Goal: Check status: Check status

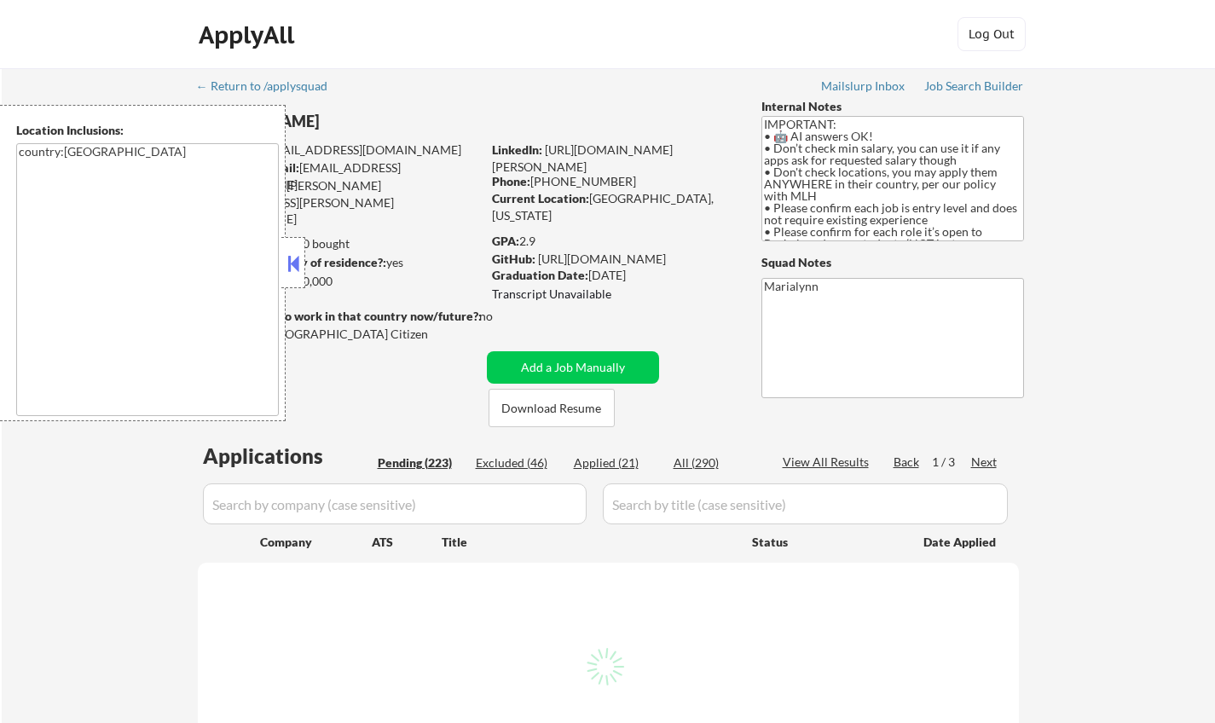
select select ""pending""
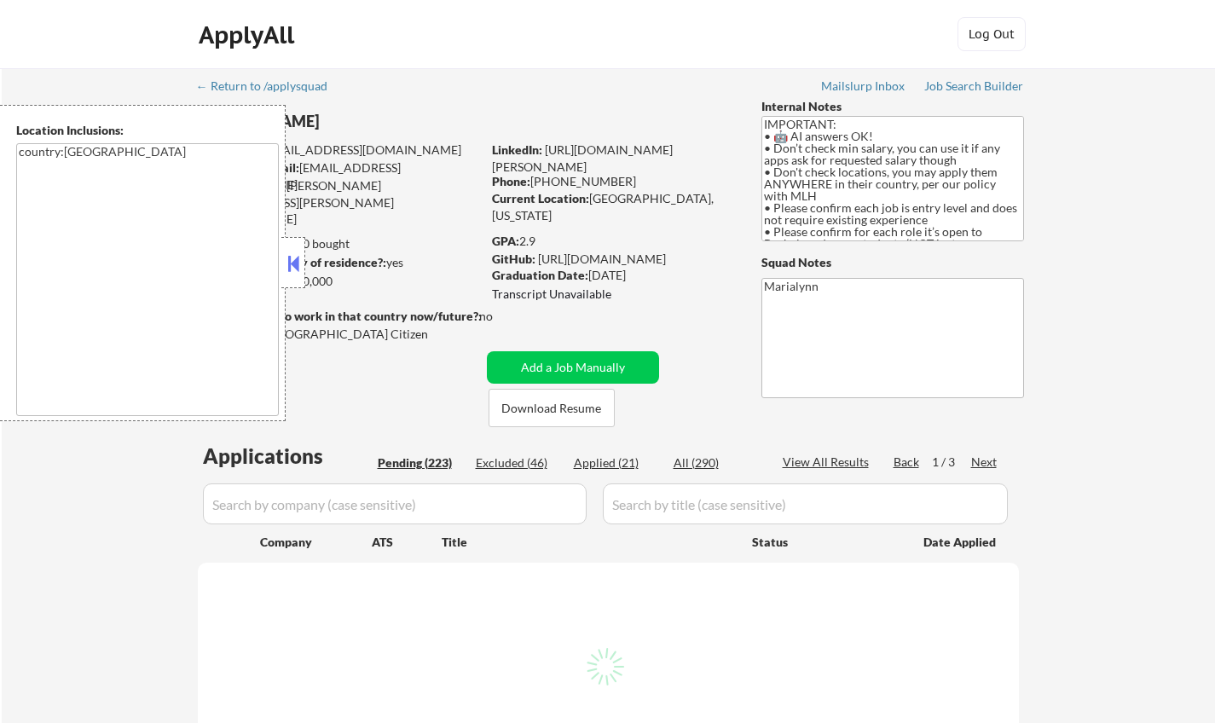
select select ""pending""
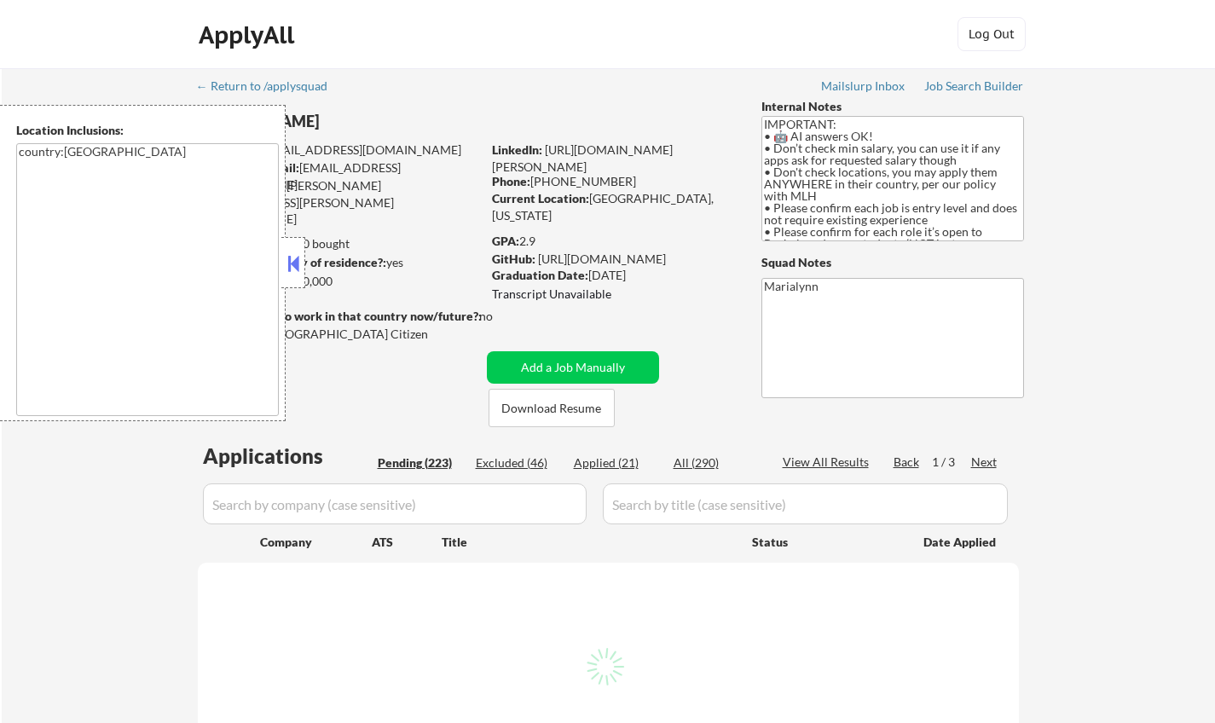
select select ""pending""
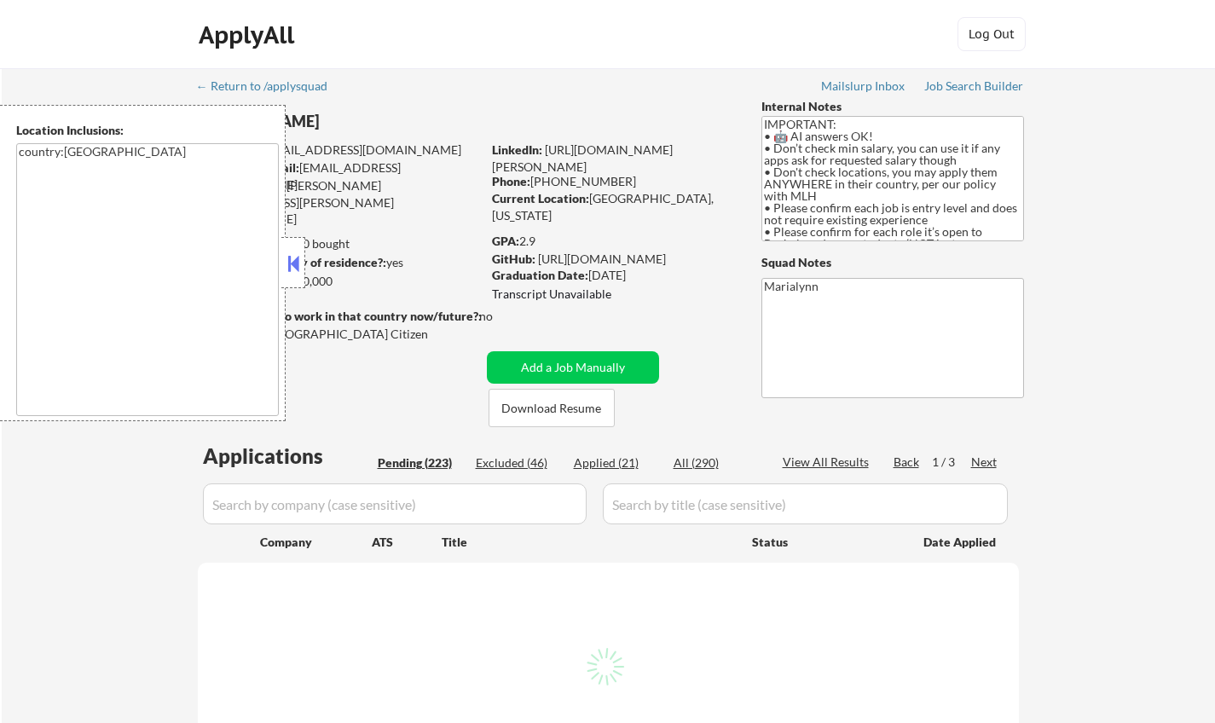
select select ""pending""
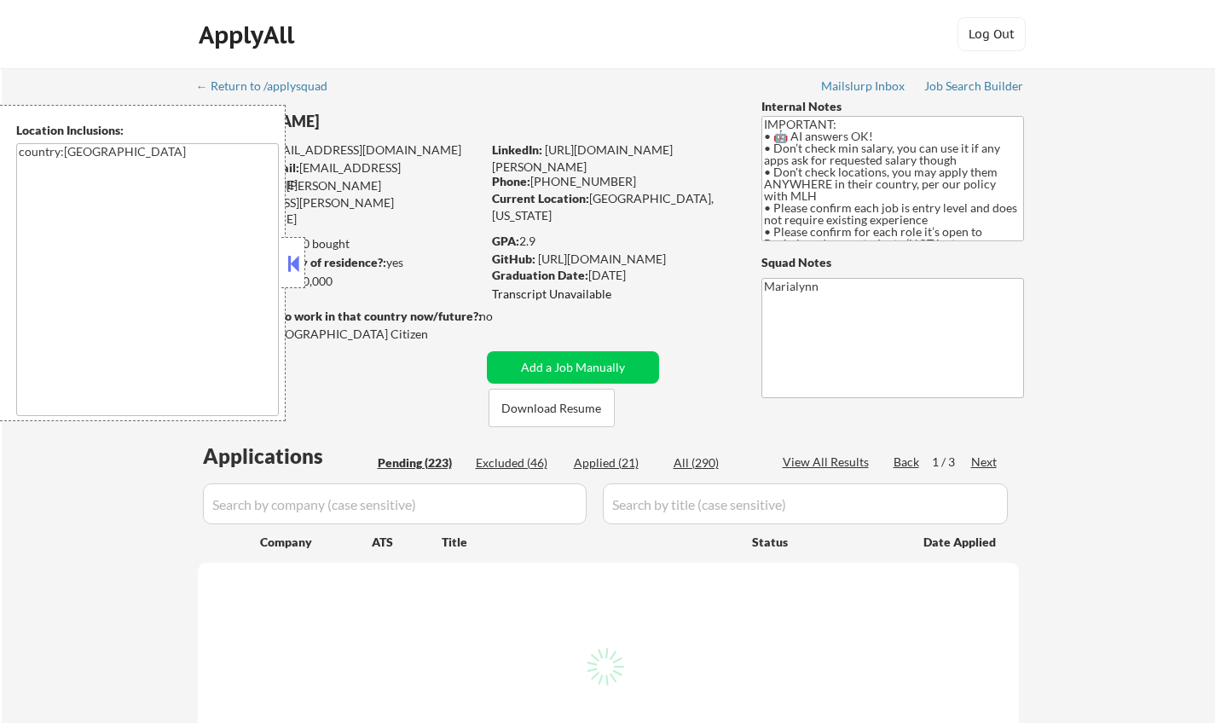
select select ""pending""
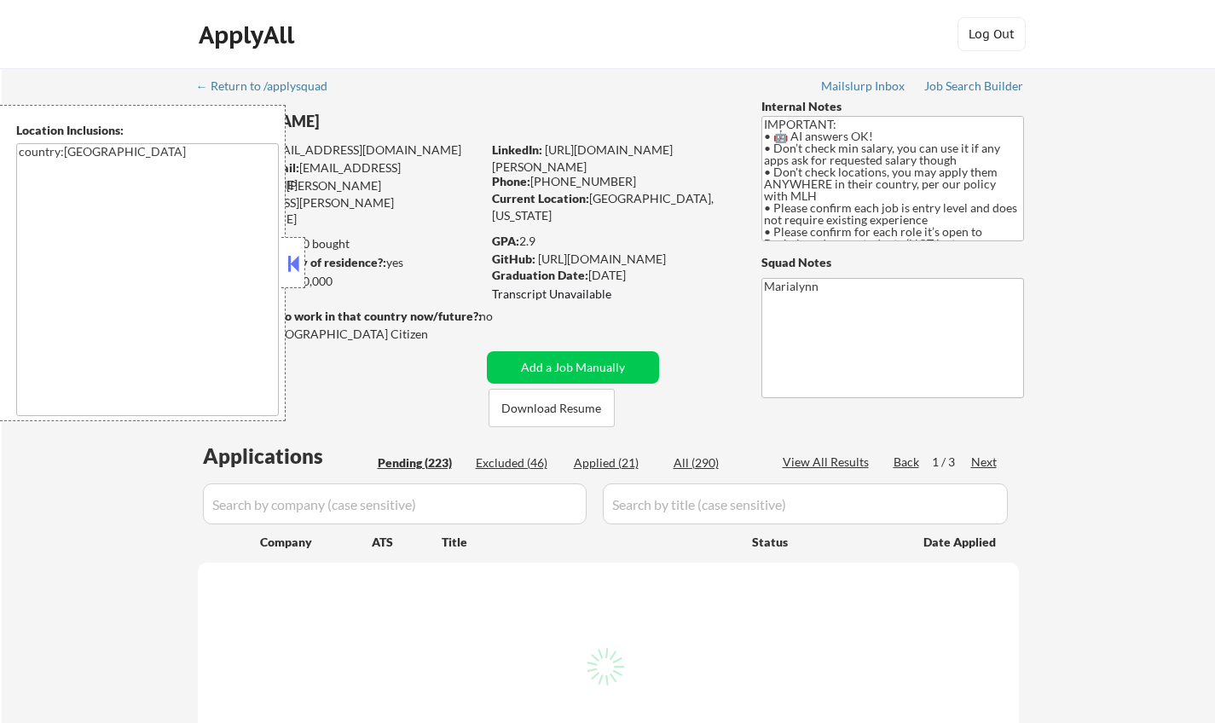
select select ""pending""
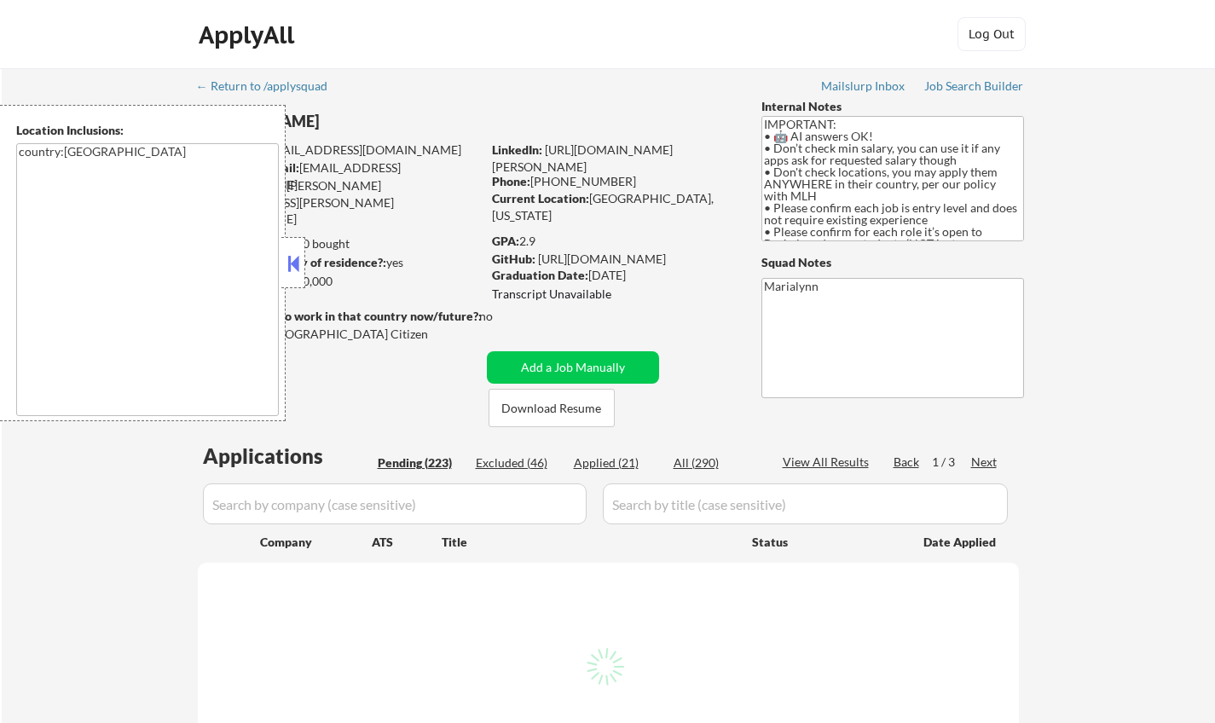
select select ""pending""
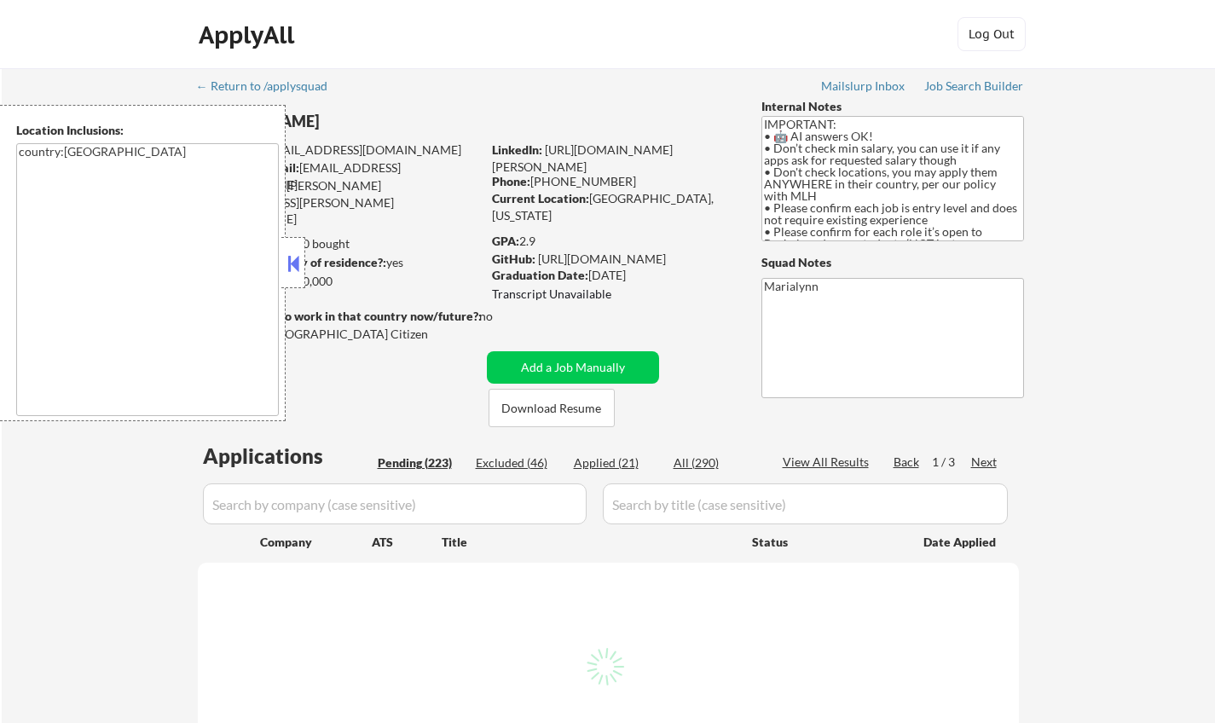
select select ""pending""
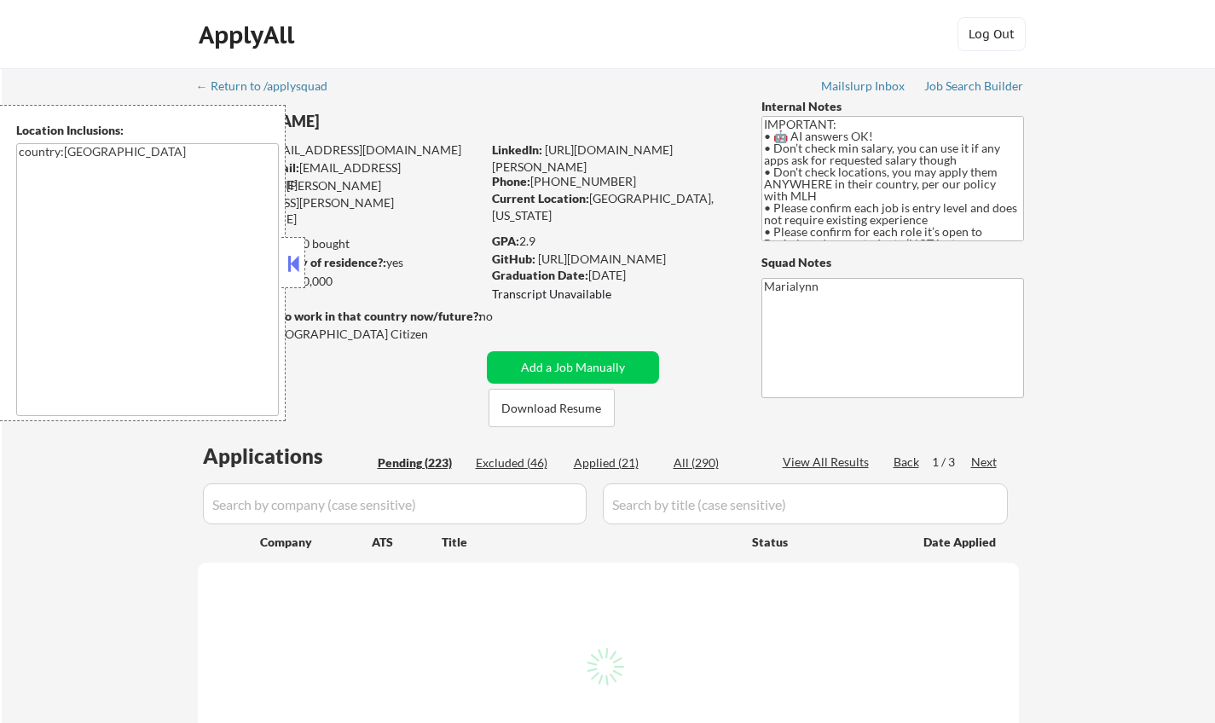
select select ""pending""
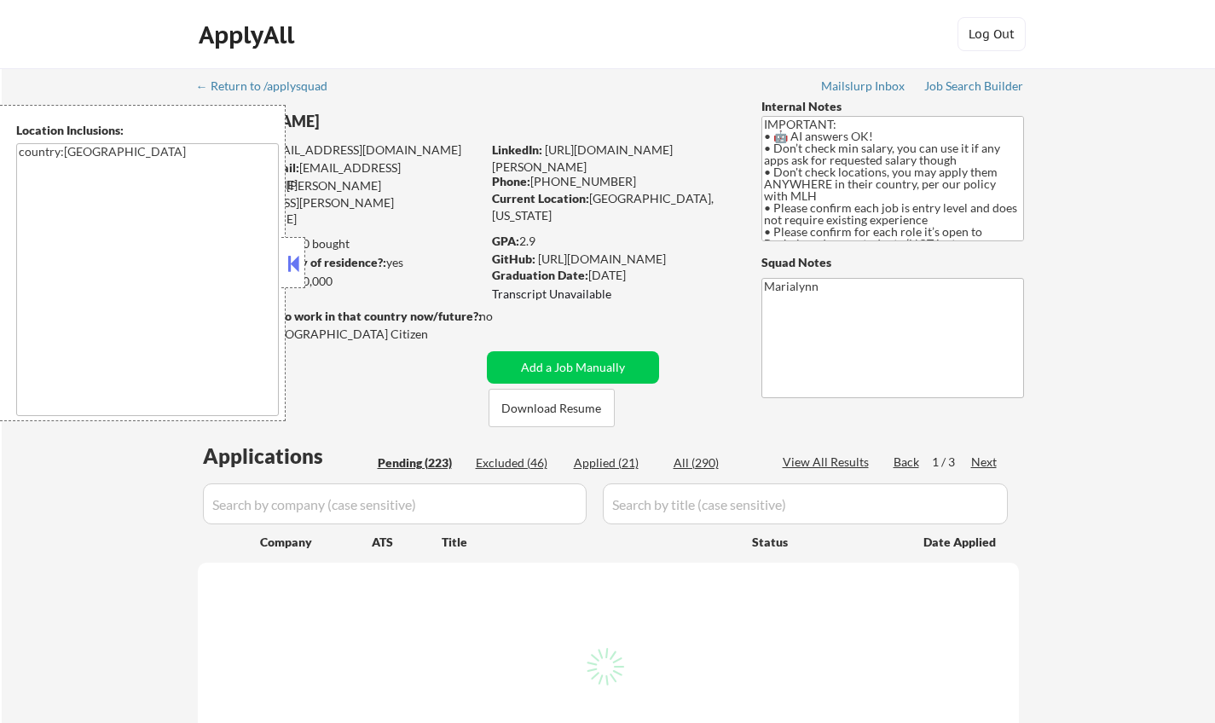
select select ""pending""
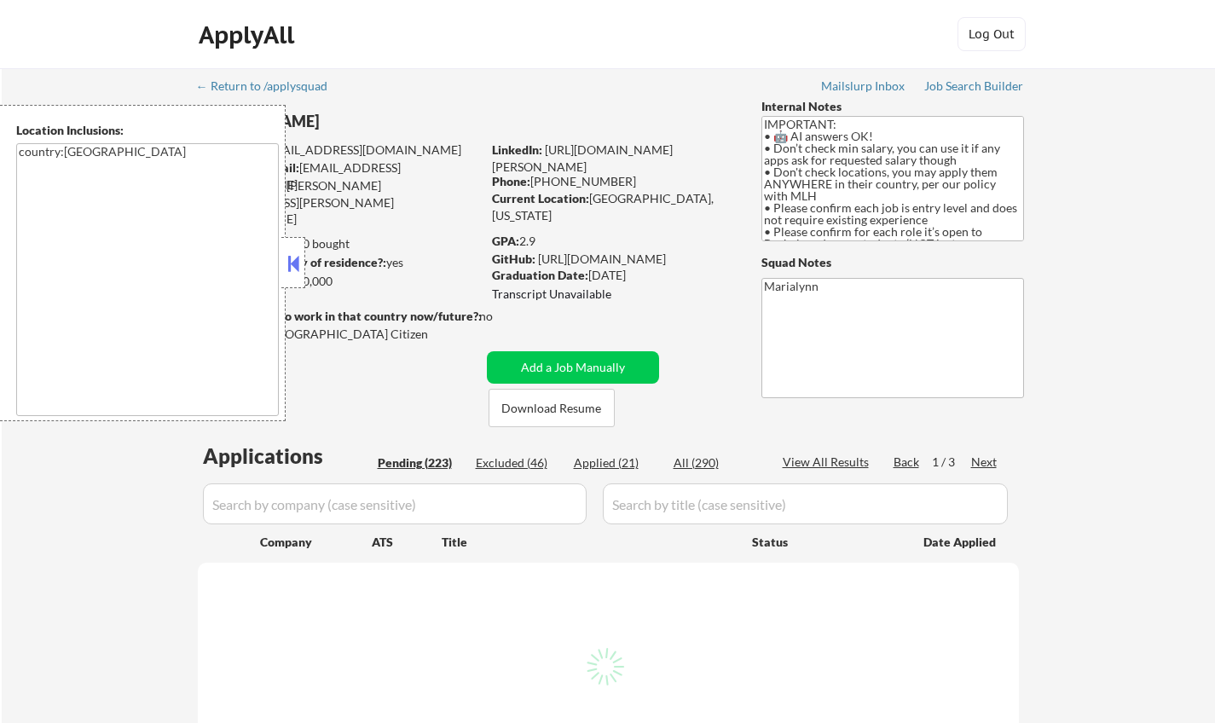
select select ""pending""
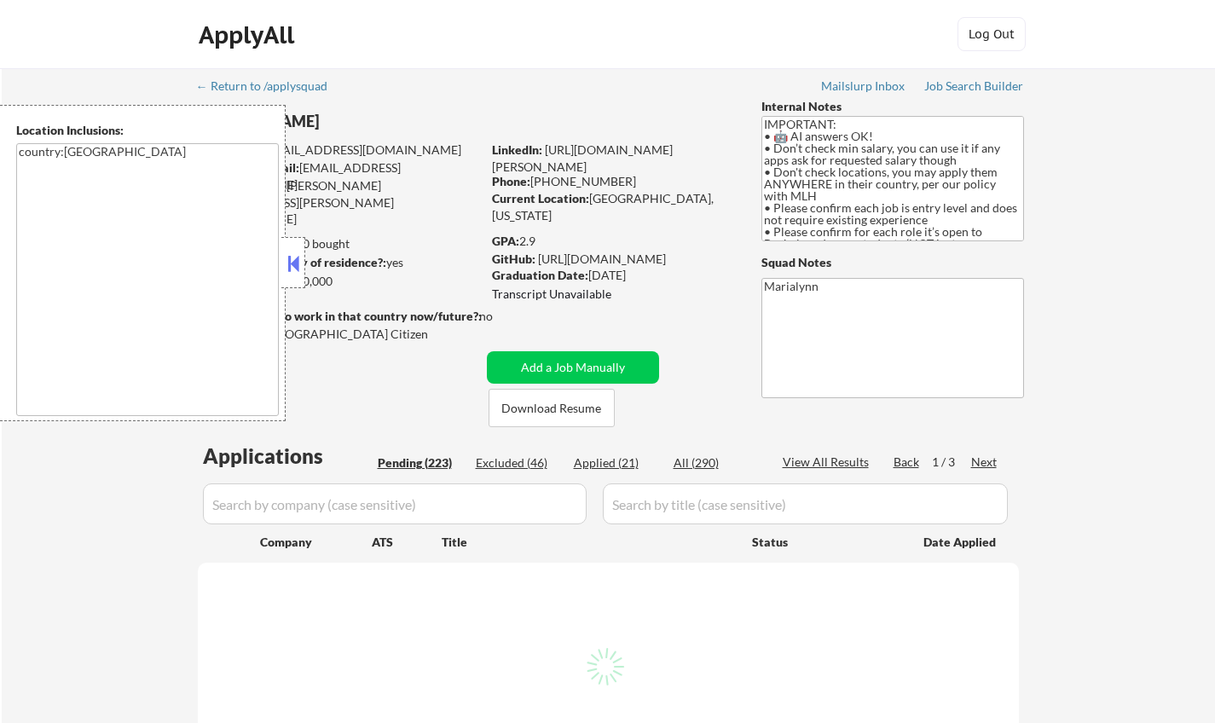
select select ""pending""
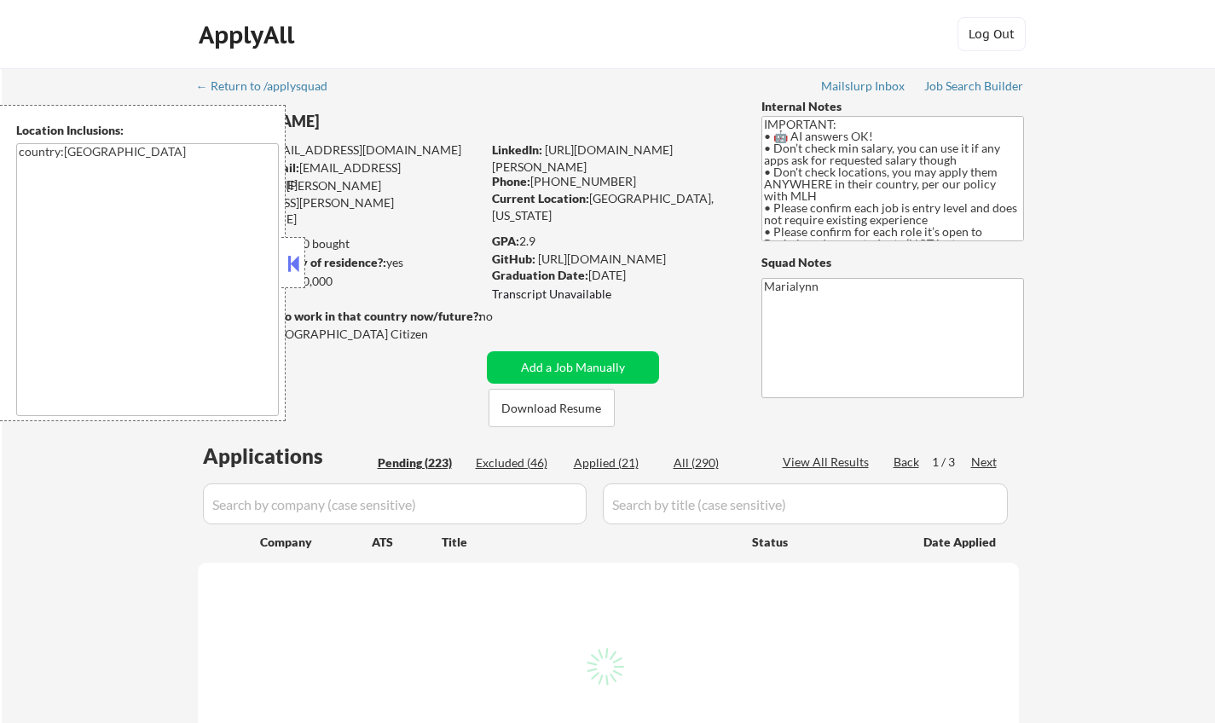
select select ""pending""
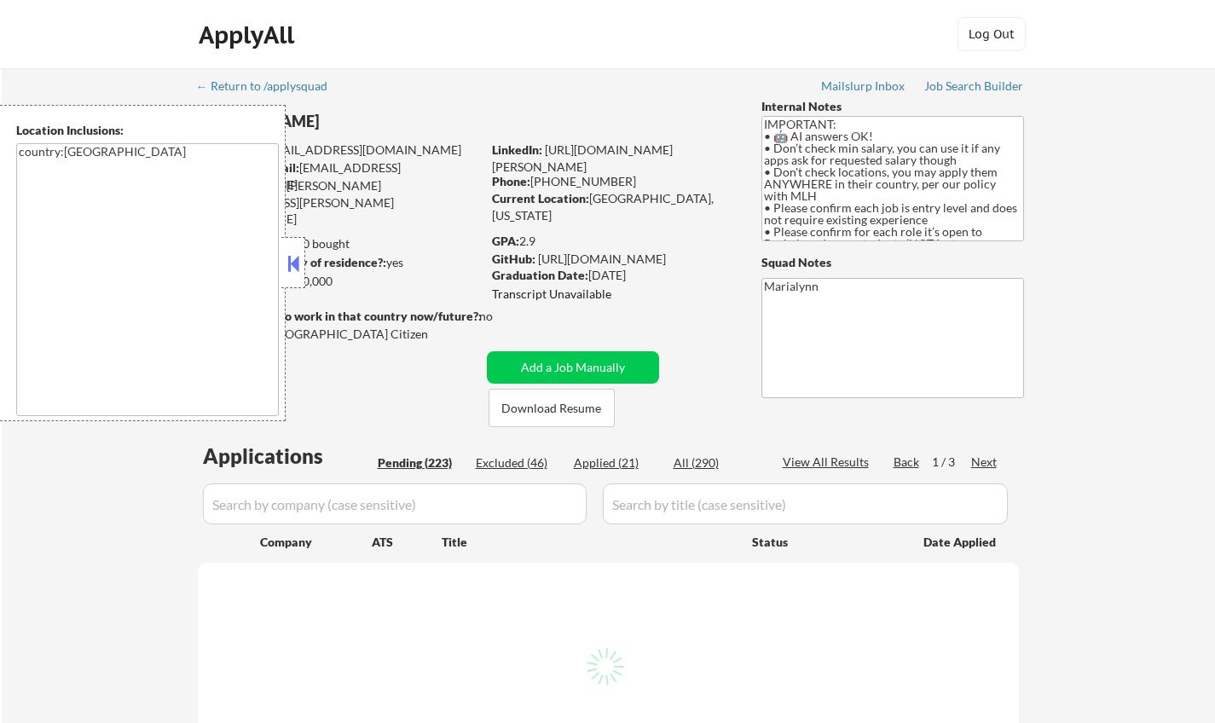
select select ""pending""
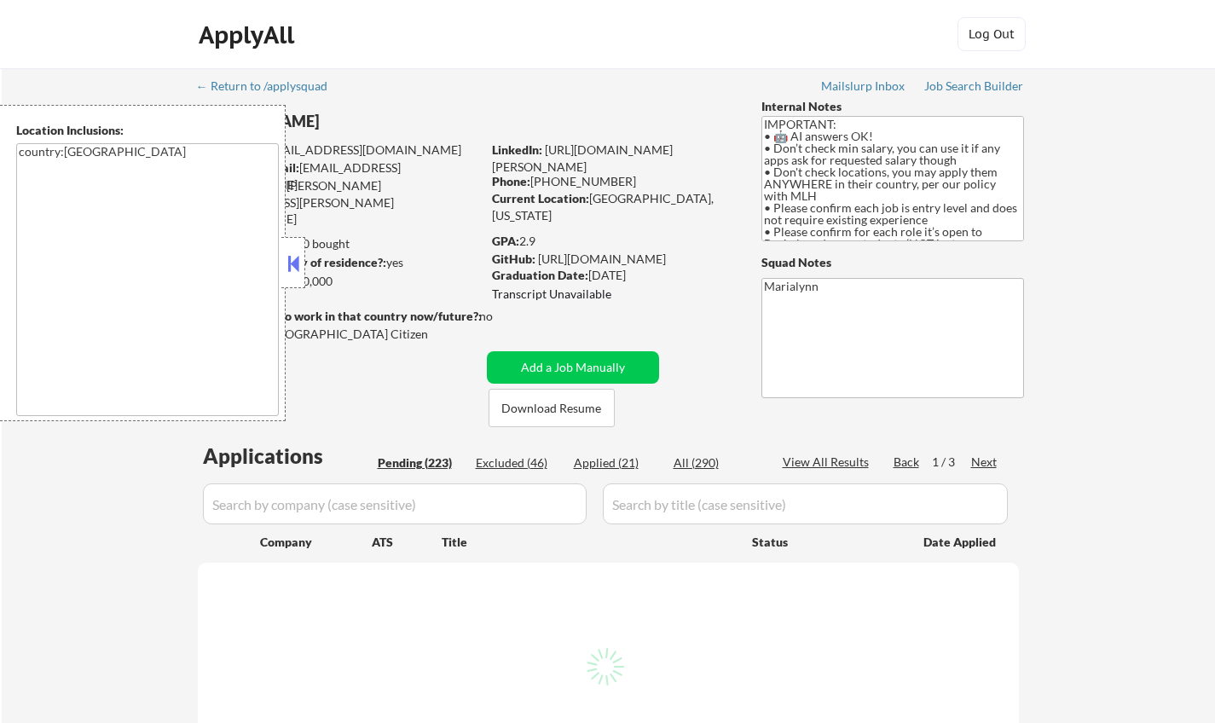
select select ""pending""
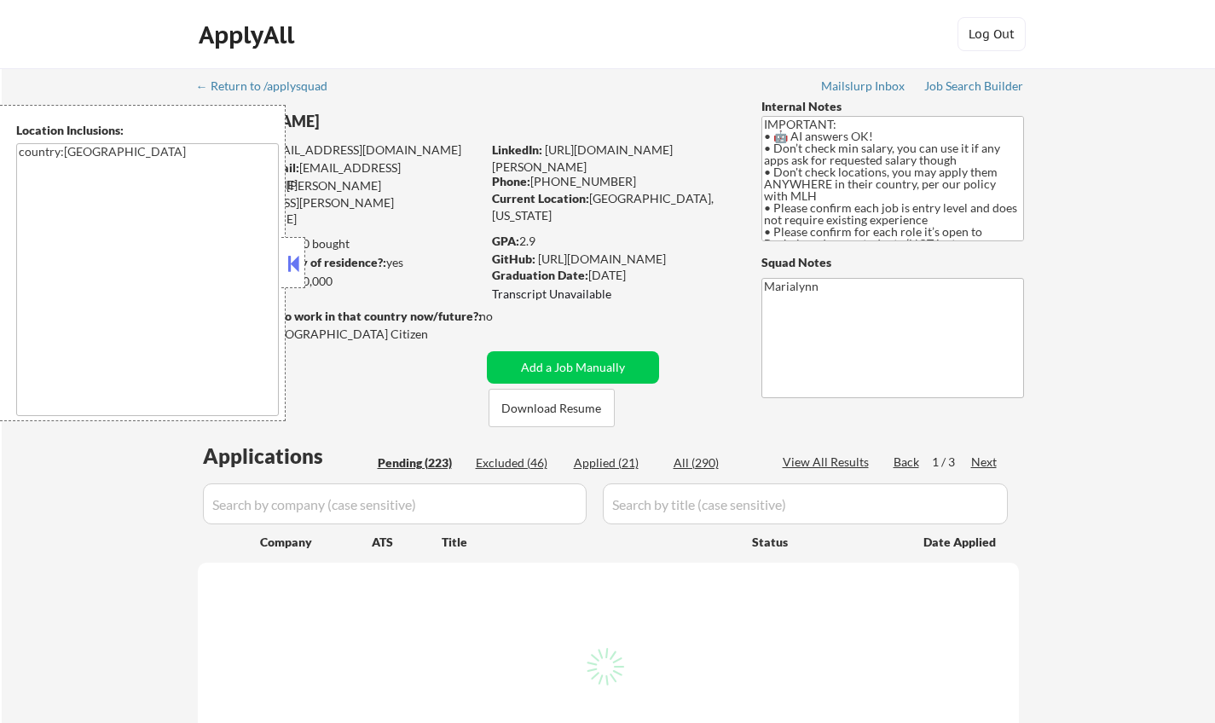
select select ""pending""
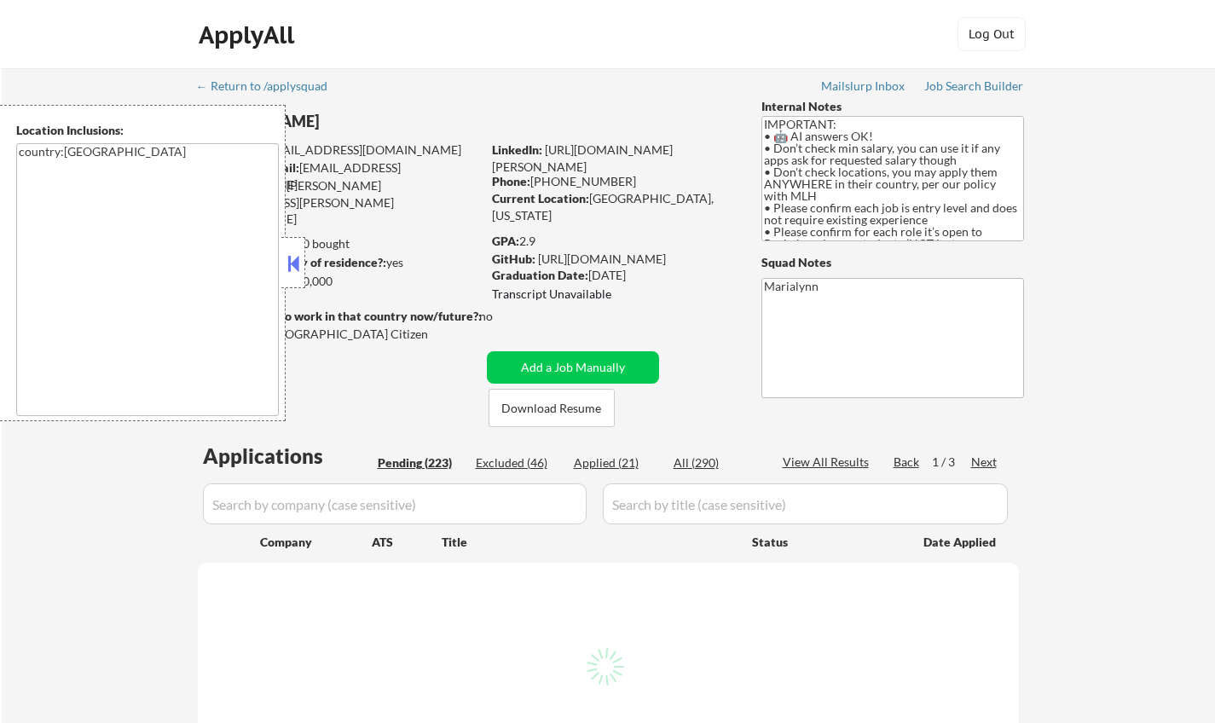
select select ""pending""
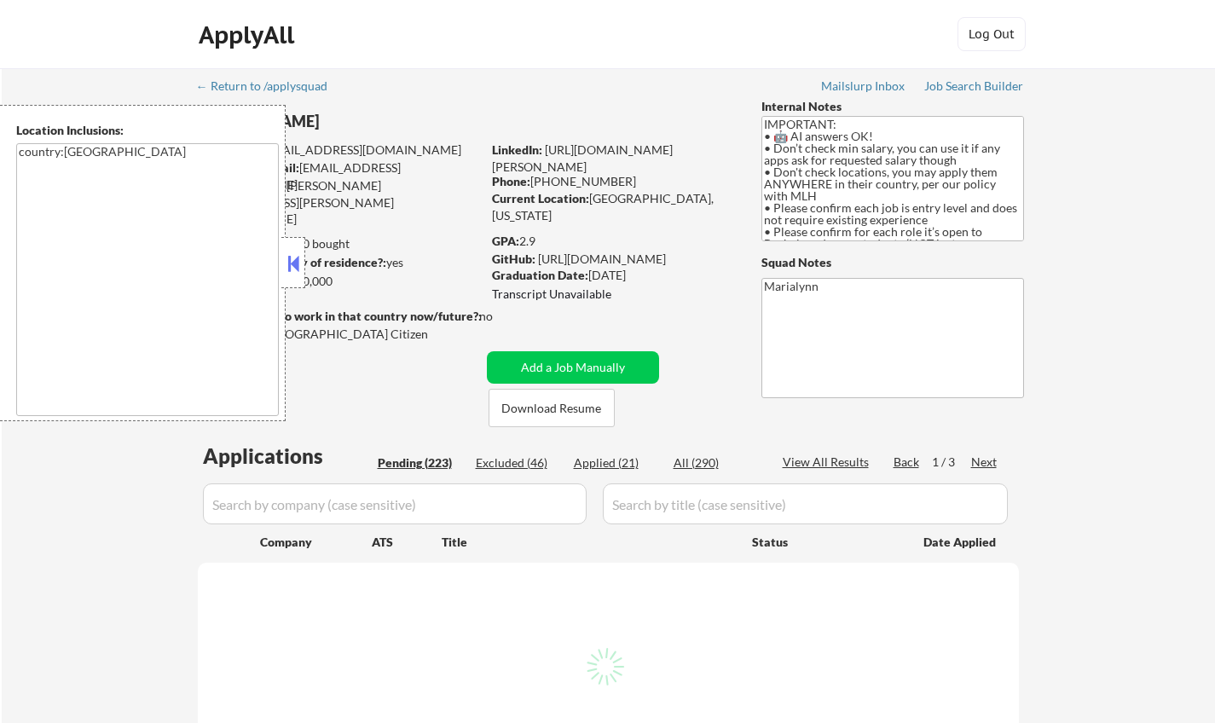
select select ""pending""
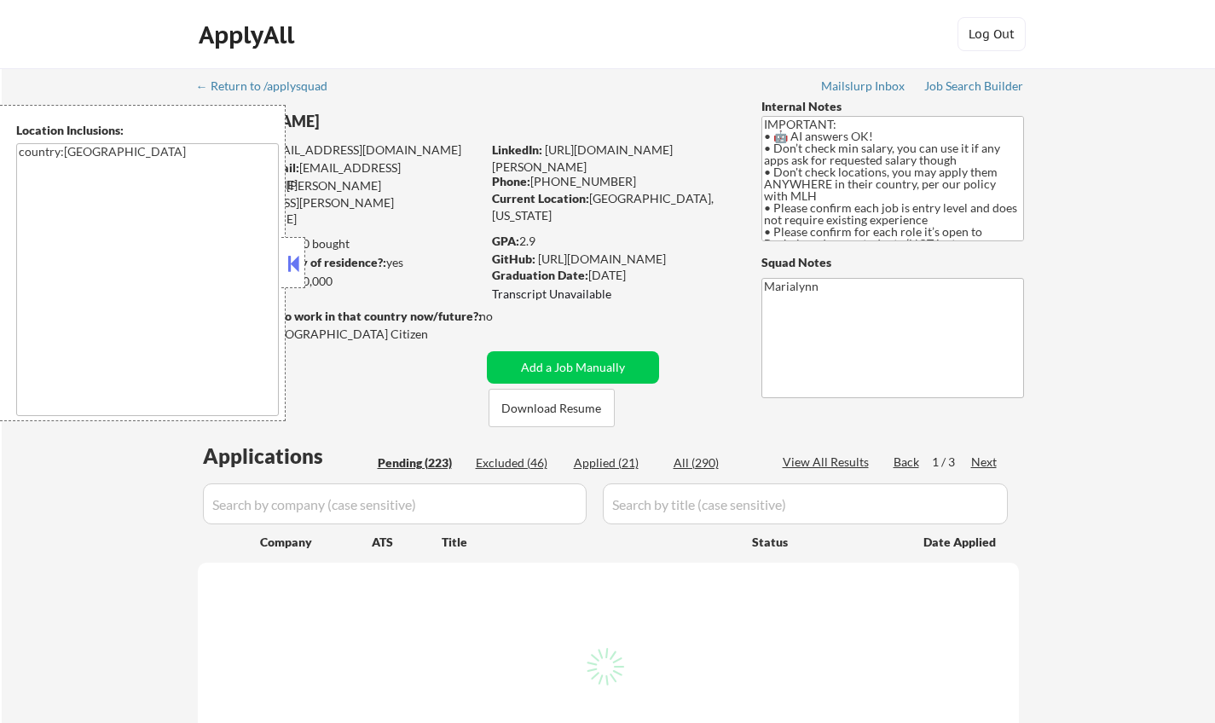
select select ""pending""
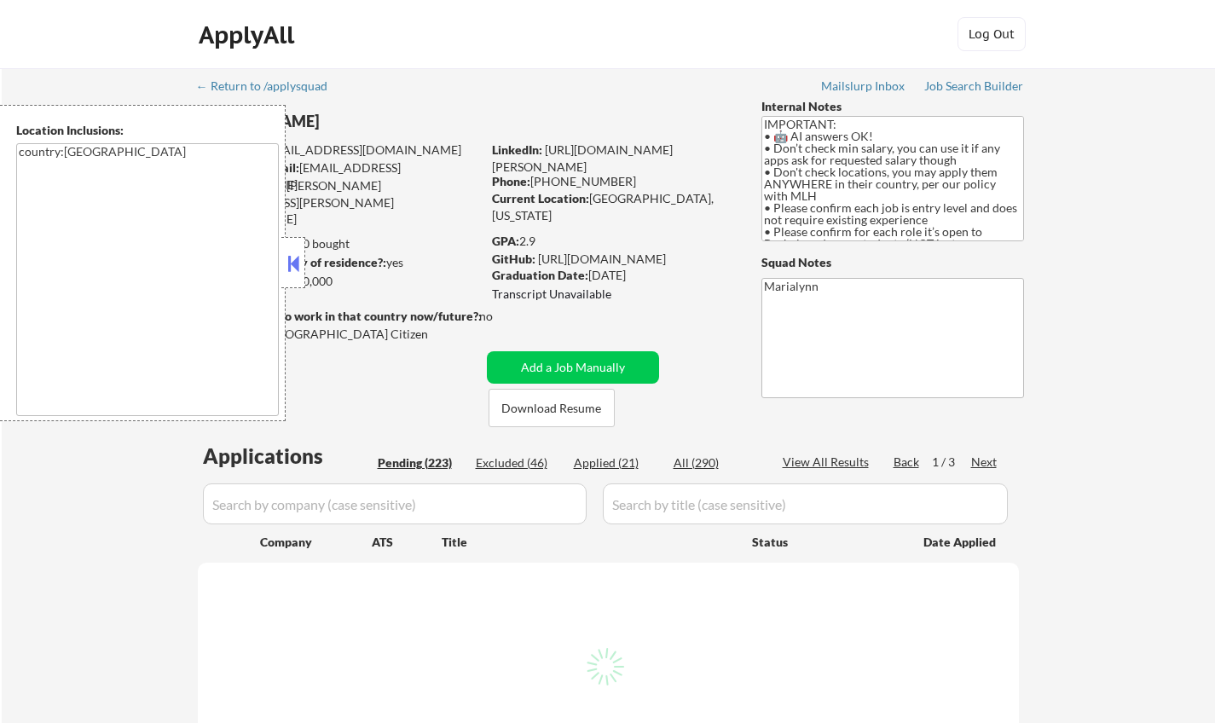
select select ""pending""
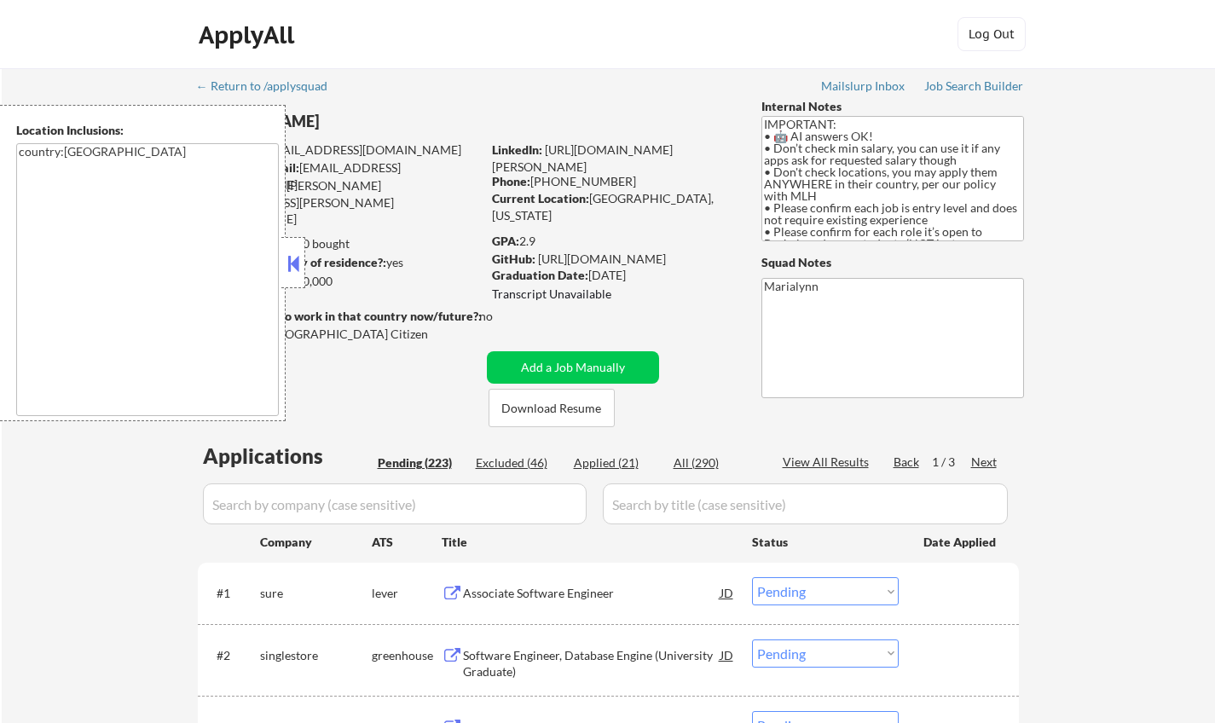
click at [302, 262] on button at bounding box center [293, 264] width 19 height 26
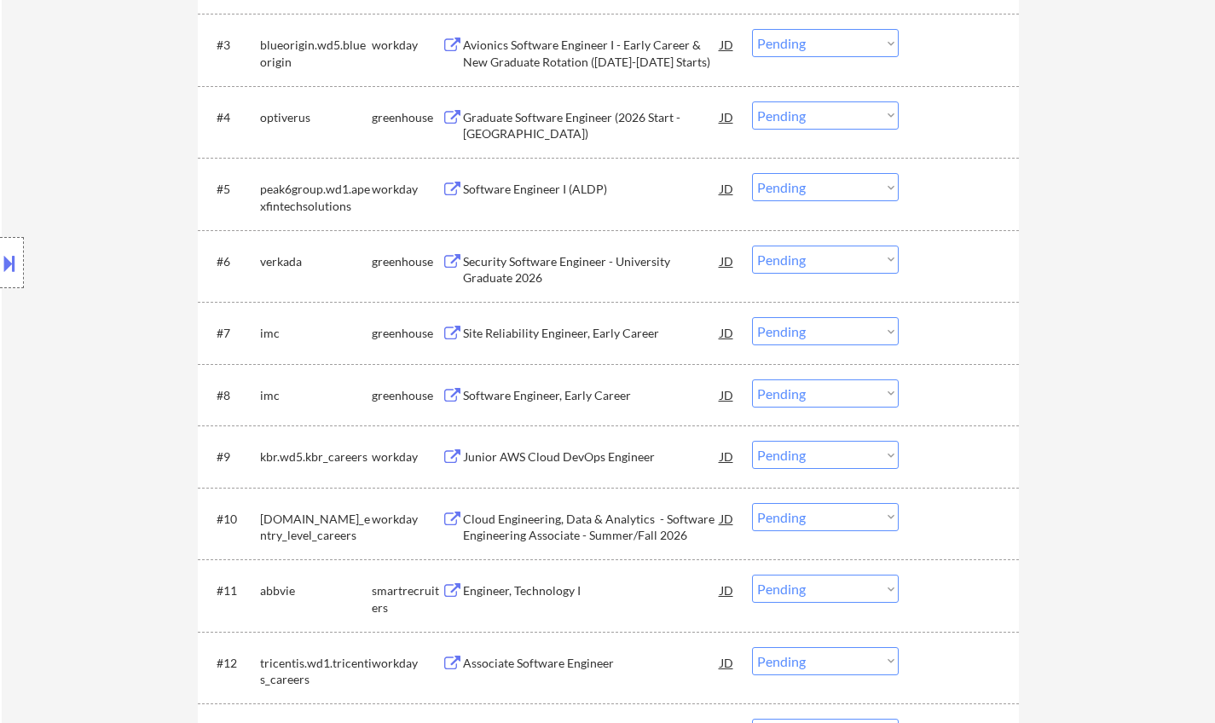
scroll to position [341, 0]
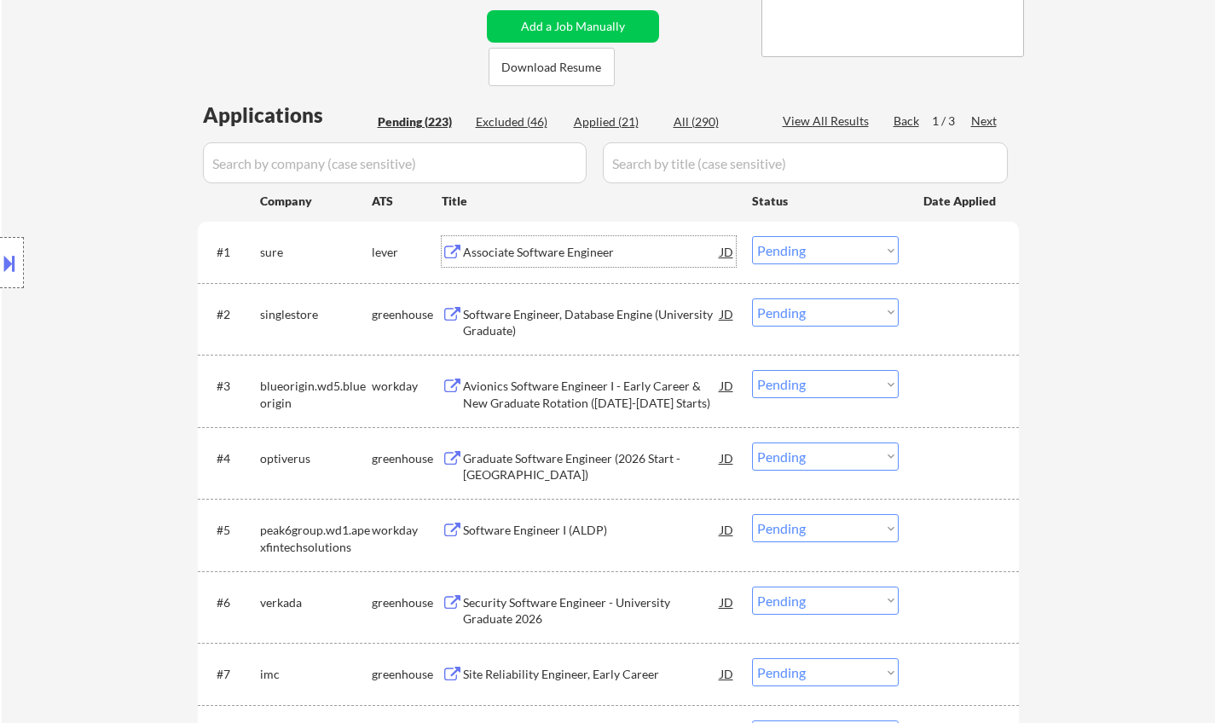
click at [579, 246] on div "Associate Software Engineer" at bounding box center [592, 252] width 258 height 17
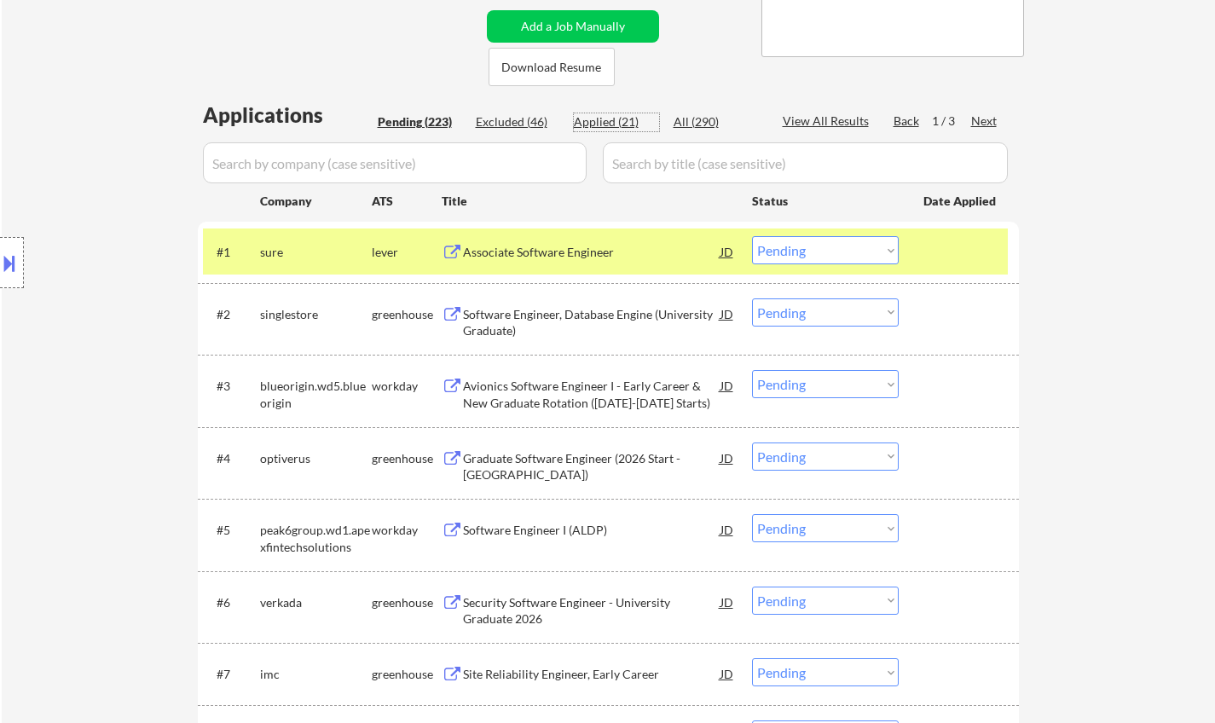
click at [590, 114] on div "Applied (21)" at bounding box center [616, 121] width 85 height 17
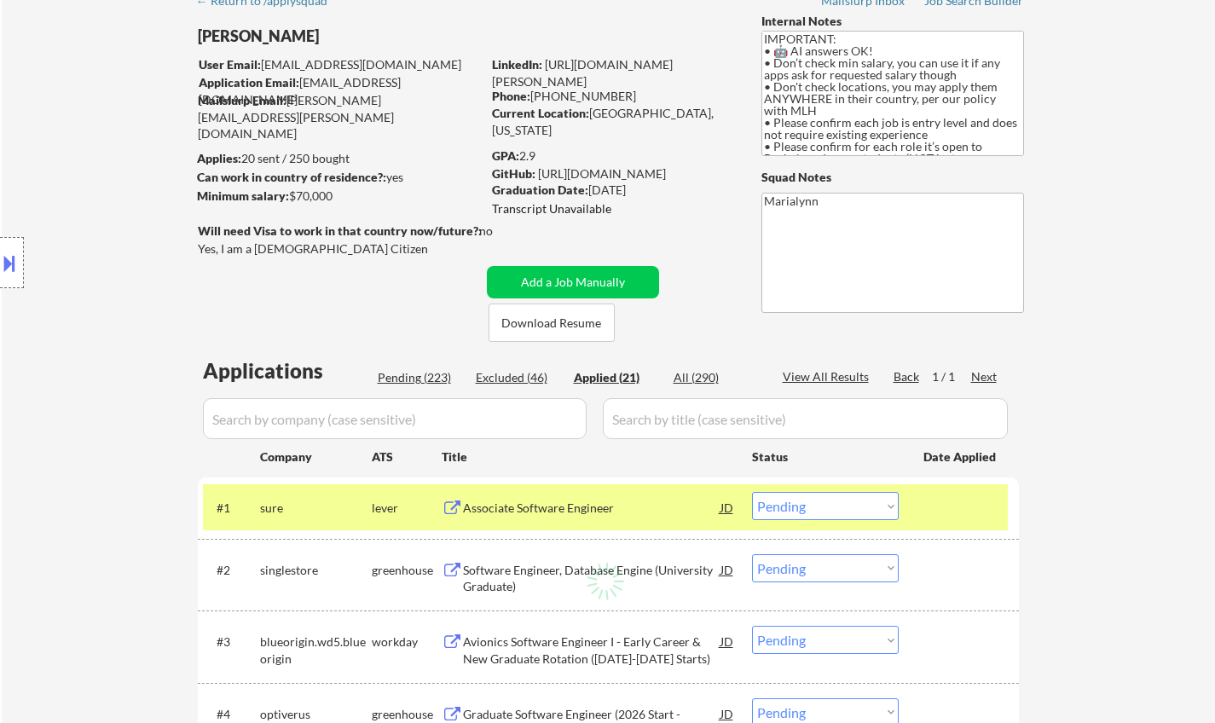
select select ""applied""
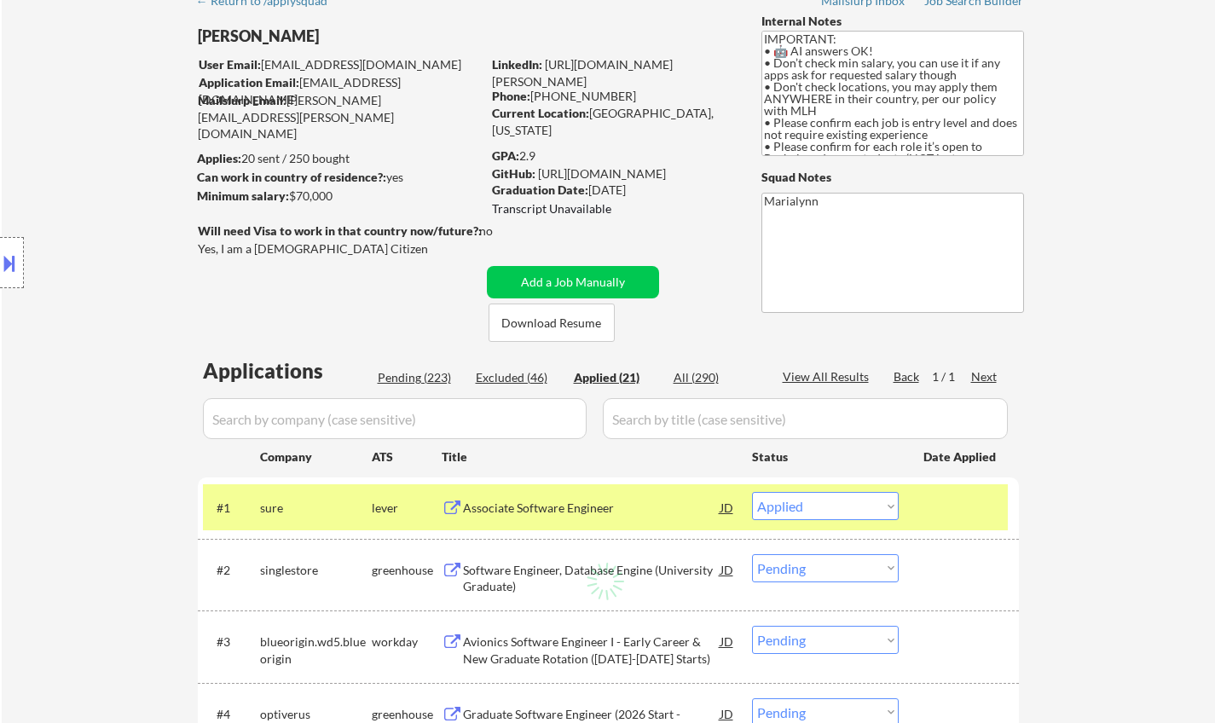
select select ""applied""
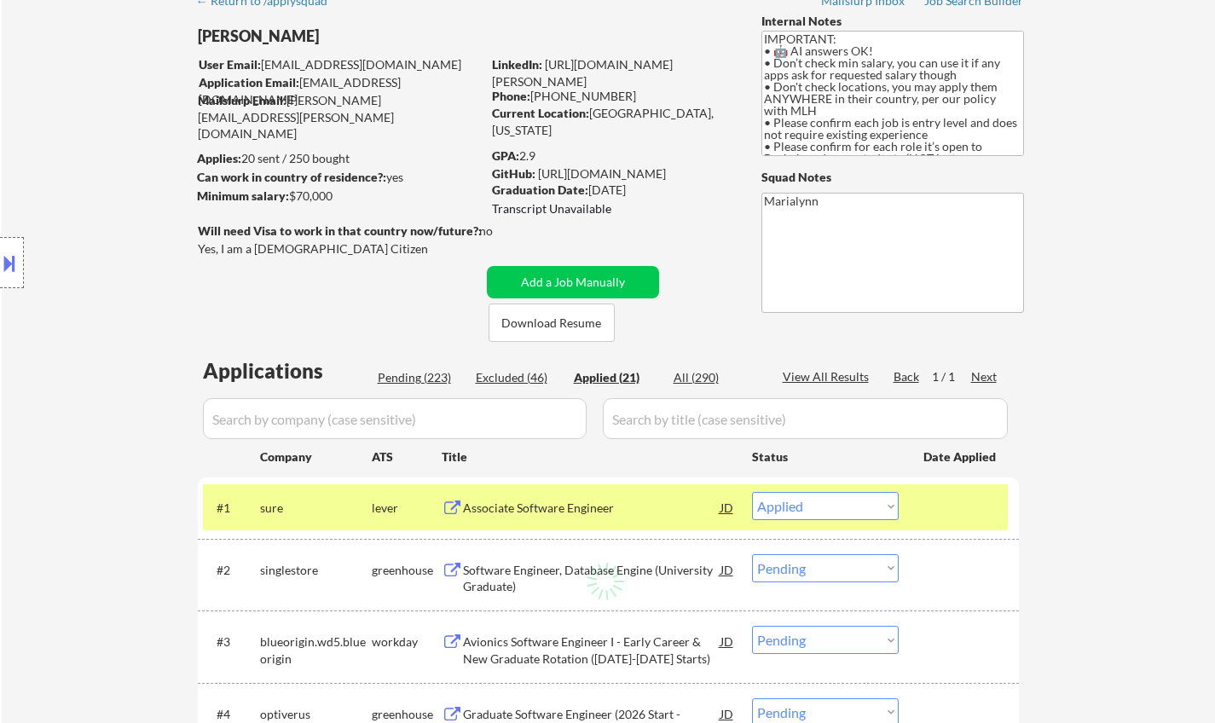
select select ""applied""
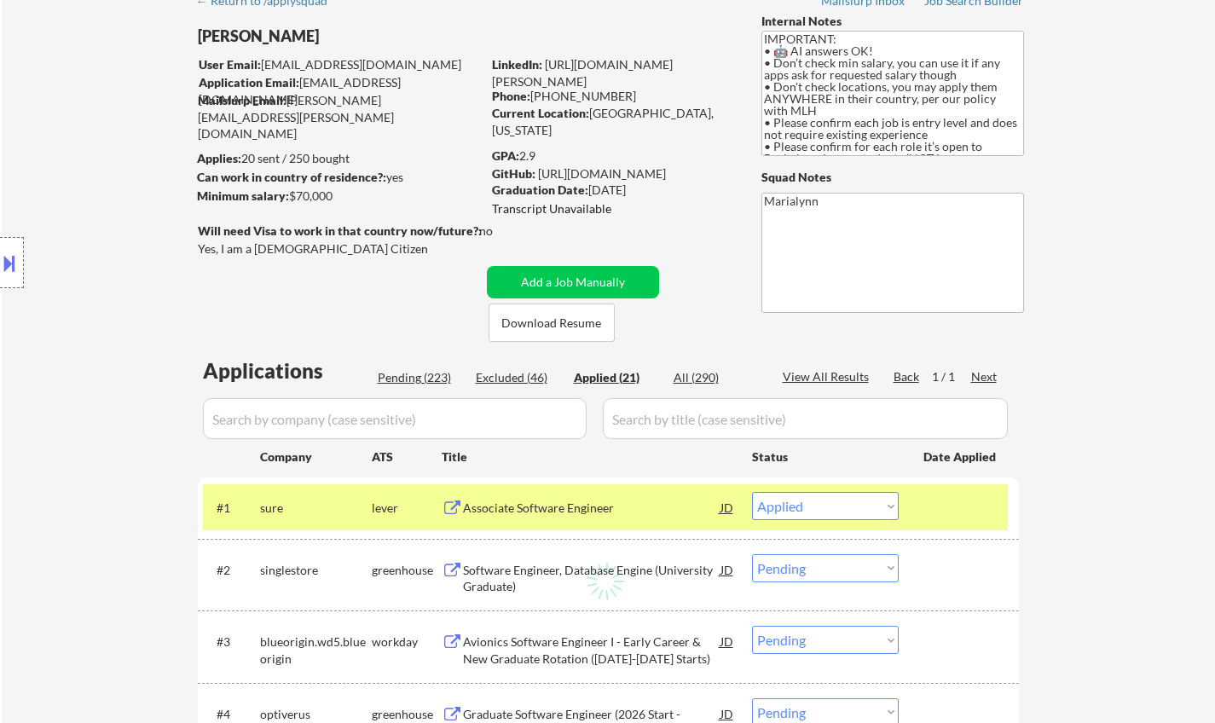
select select ""applied""
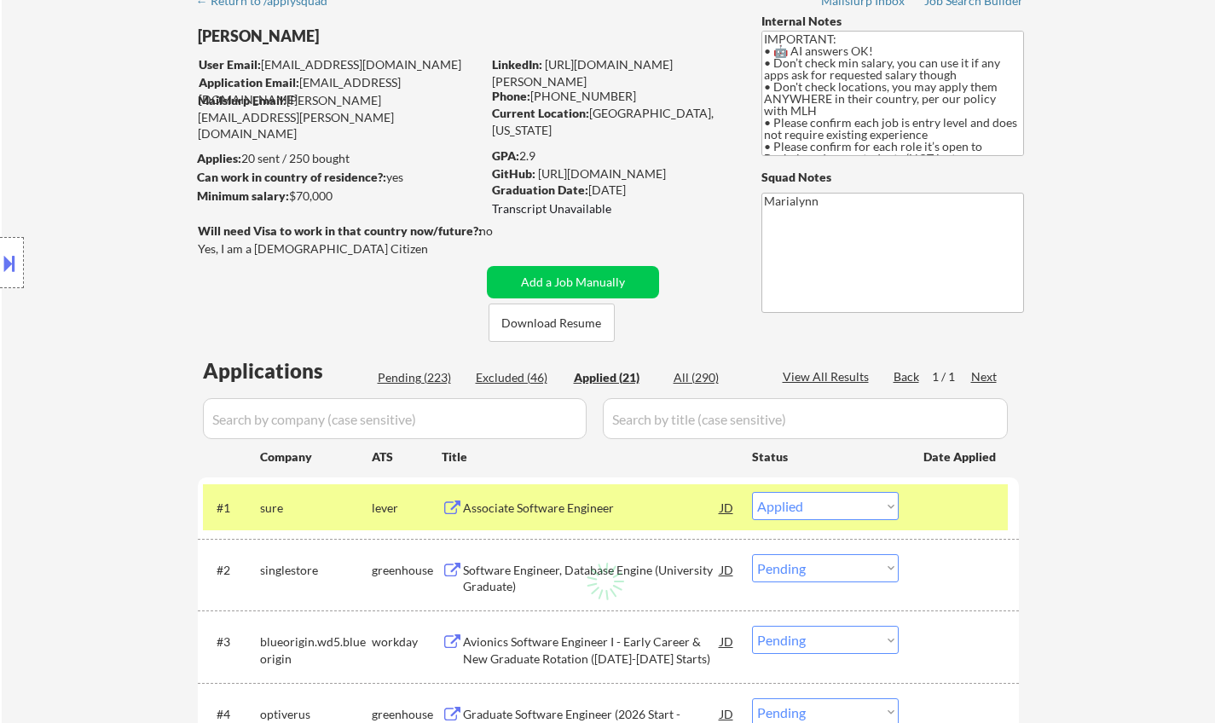
select select ""applied""
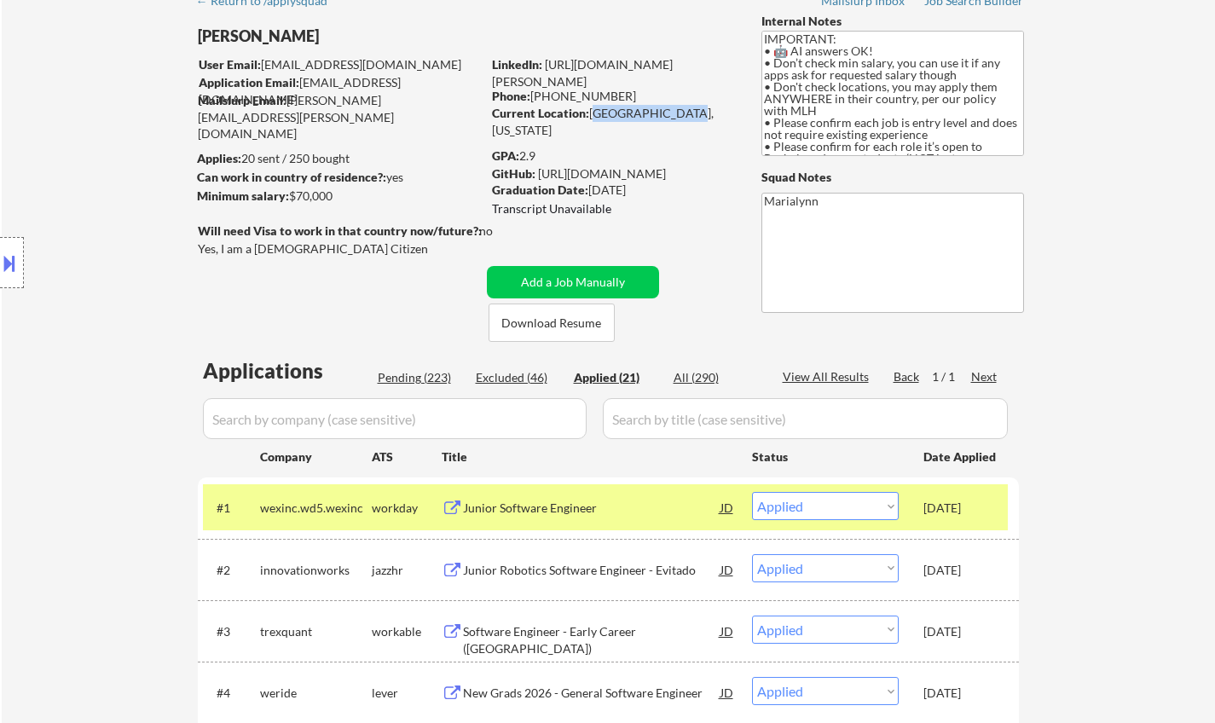
drag, startPoint x: 593, startPoint y: 112, endPoint x: 701, endPoint y: 124, distance: 109.0
click at [690, 120] on div "Current Location: [GEOGRAPHIC_DATA], [US_STATE]" at bounding box center [612, 121] width 241 height 33
copy div "[GEOGRAPHIC_DATA], [US_STATE]"
select select ""applied""
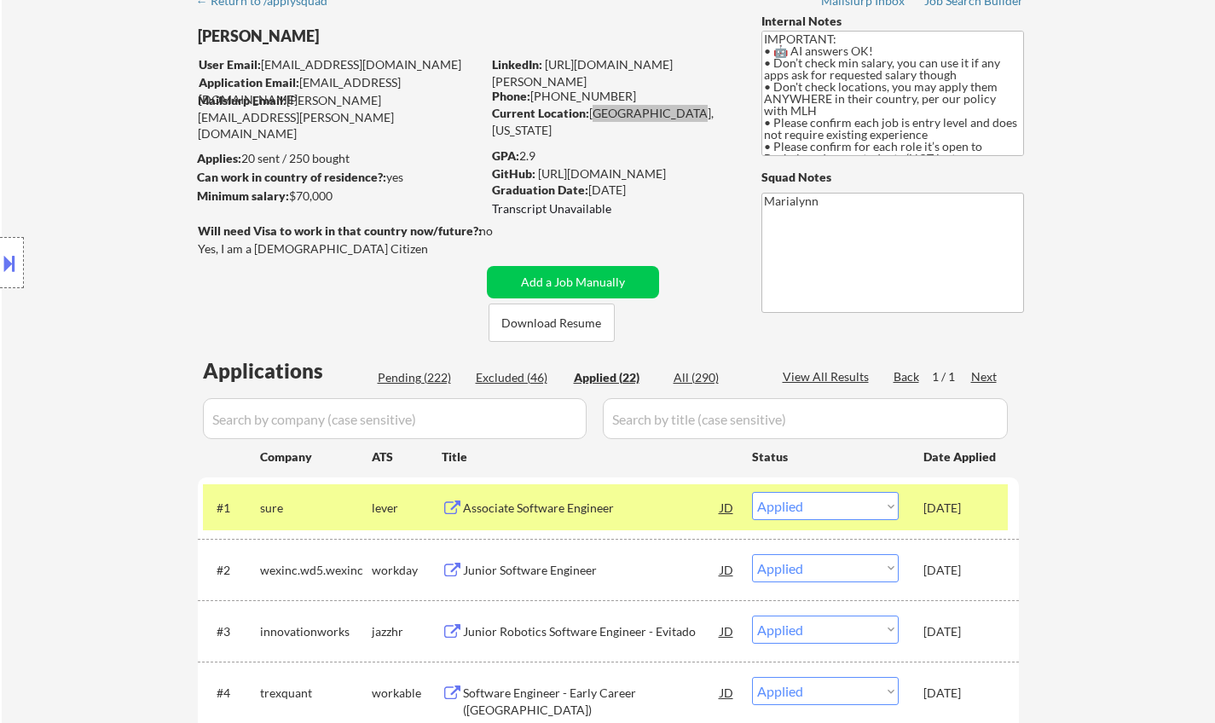
select select ""applied""
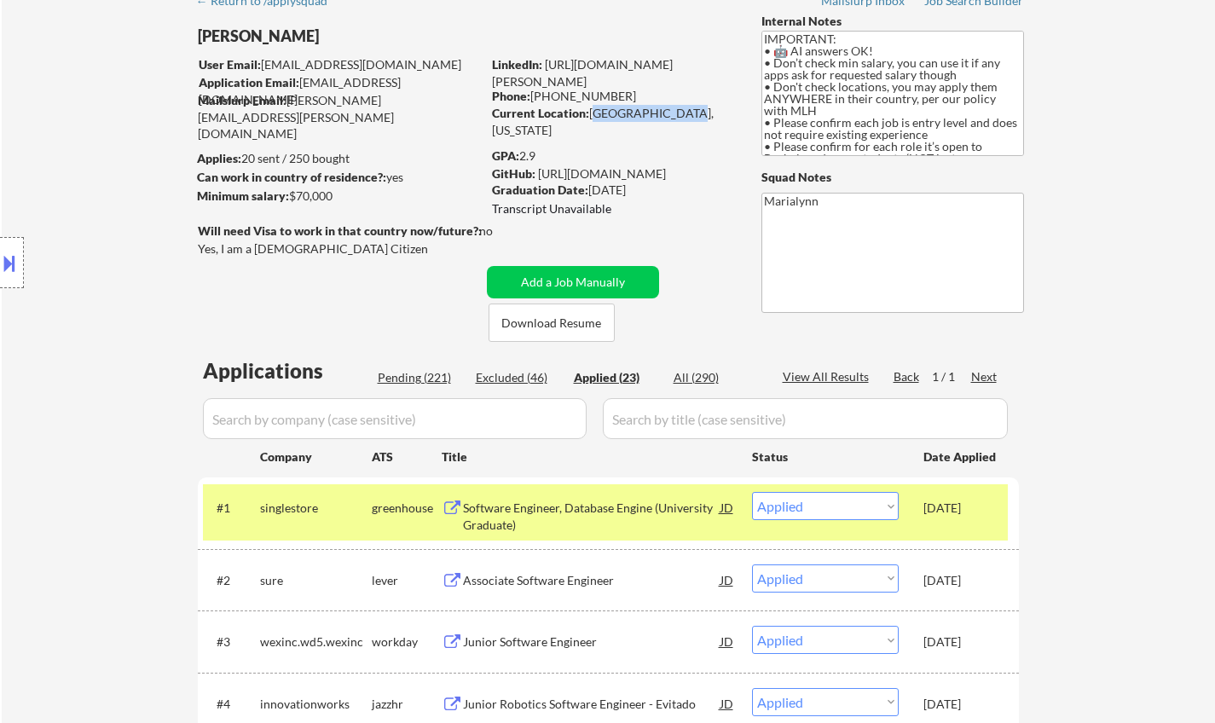
click at [617, 78] on link "[URL][DOMAIN_NAME][PERSON_NAME]" at bounding box center [582, 73] width 181 height 32
